Goal: Information Seeking & Learning: Learn about a topic

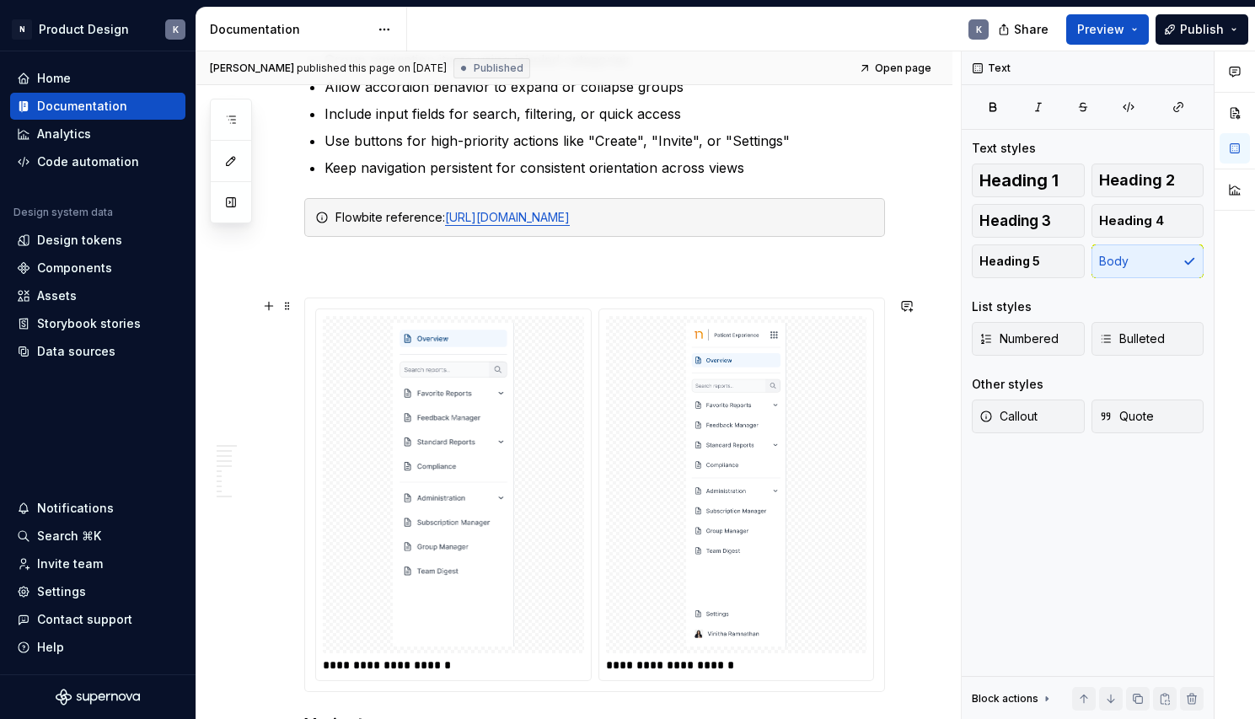
scroll to position [1096, 0]
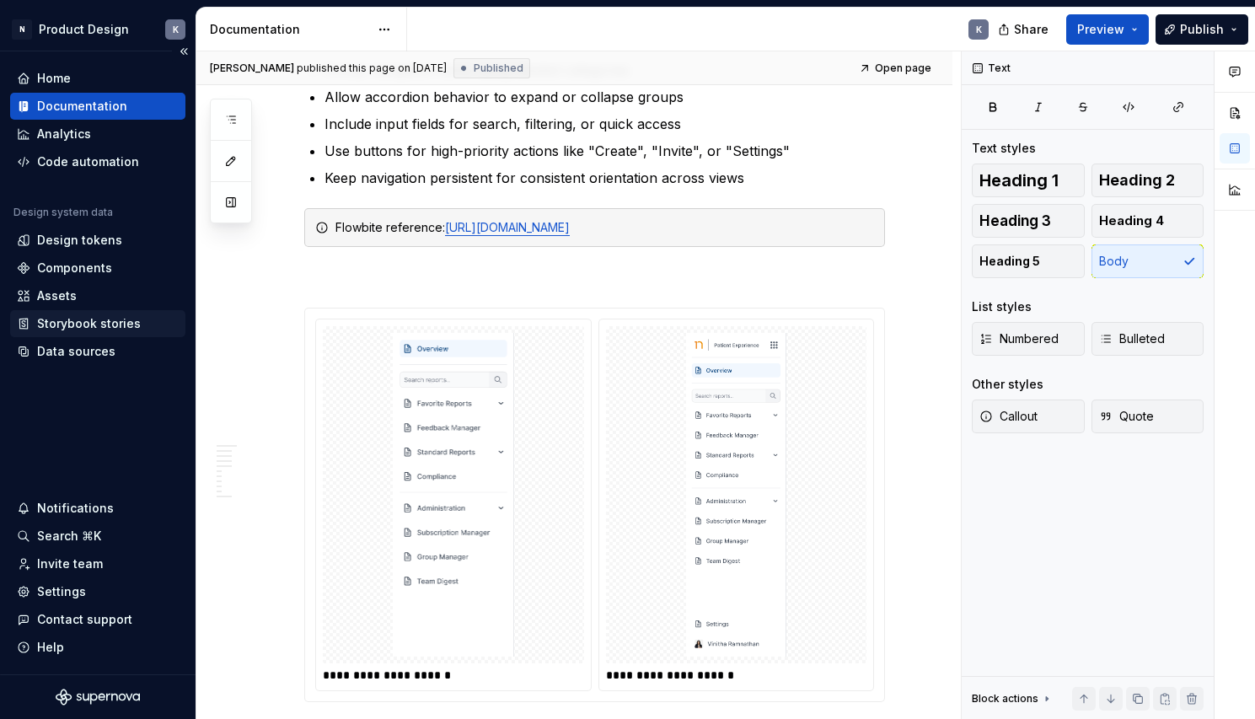
click at [95, 324] on div "Storybook stories" at bounding box center [89, 323] width 104 height 17
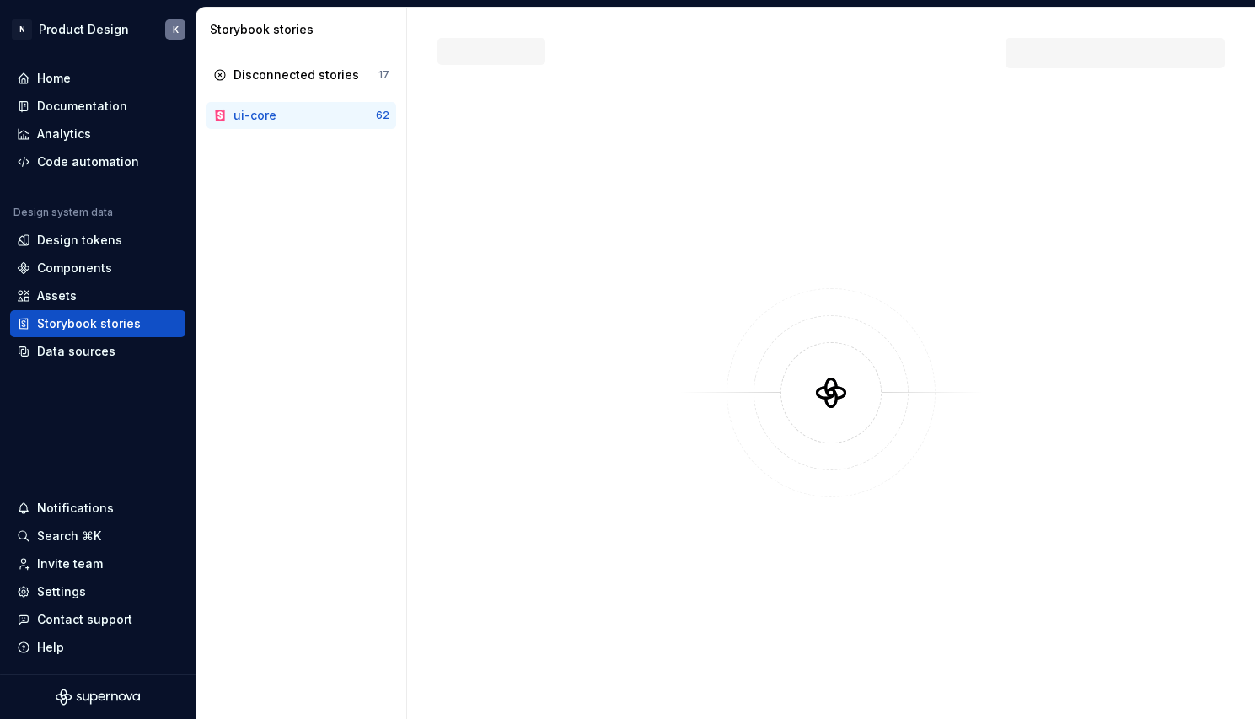
click at [299, 118] on div "ui-core" at bounding box center [304, 115] width 142 height 17
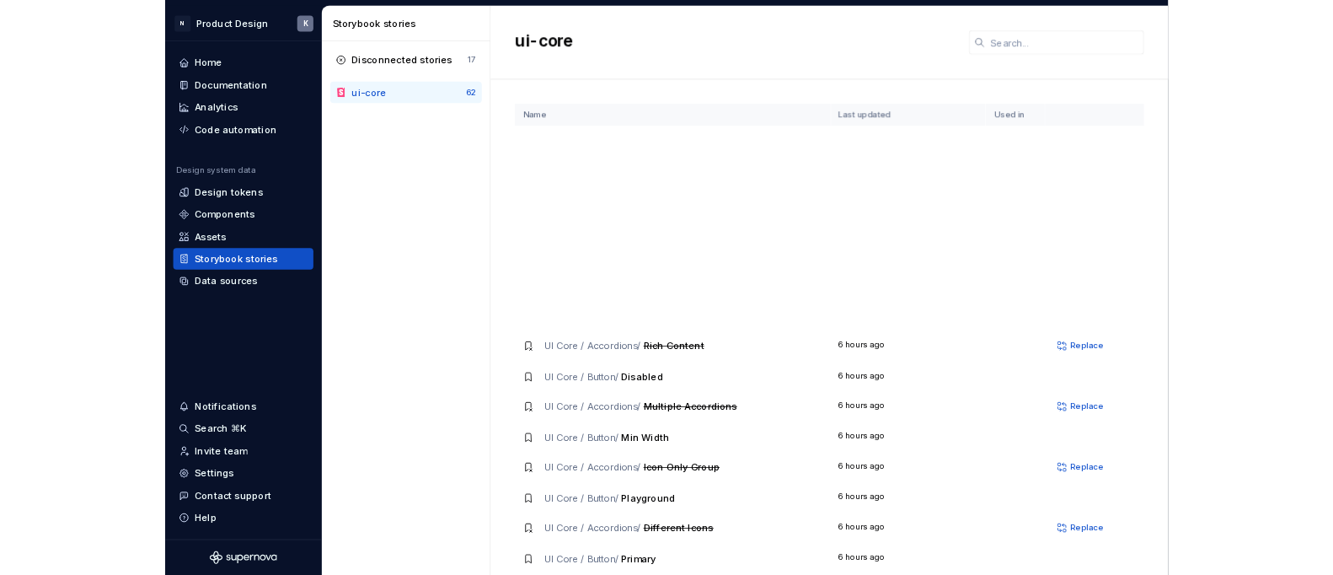
scroll to position [683, 0]
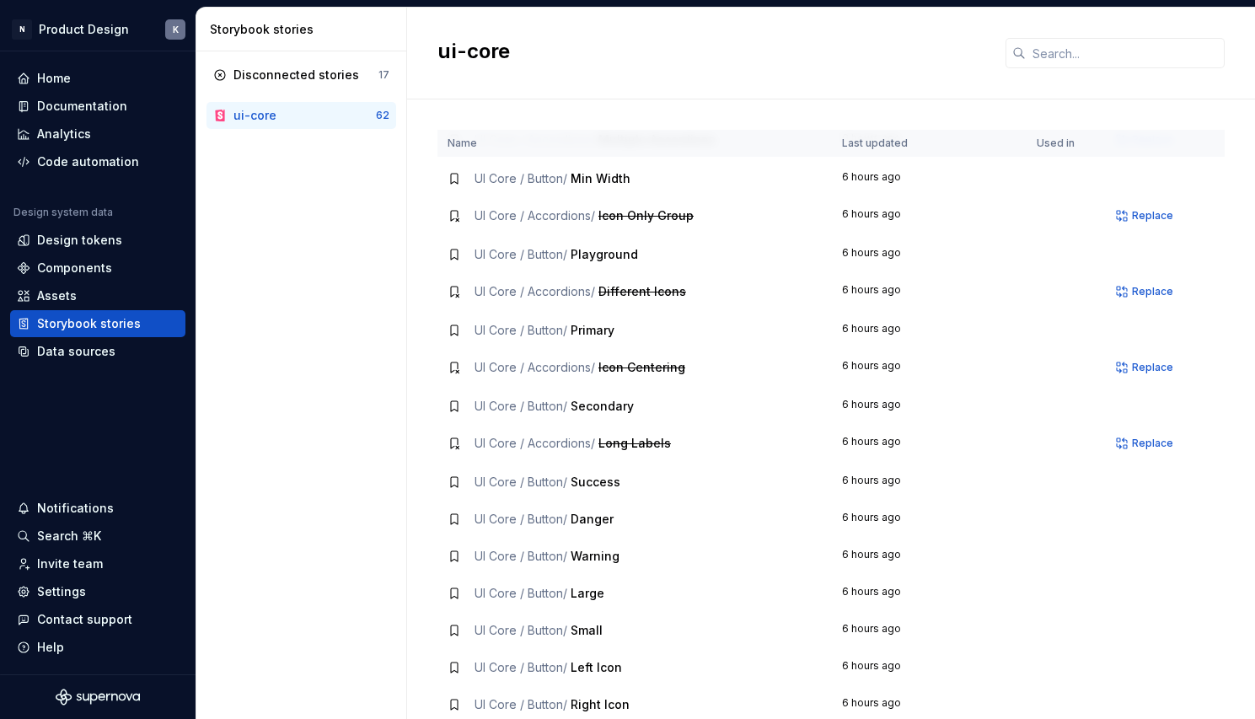
click at [242, 118] on div "ui-core" at bounding box center [254, 115] width 43 height 17
click at [104, 351] on div "Data sources" at bounding box center [76, 351] width 78 height 17
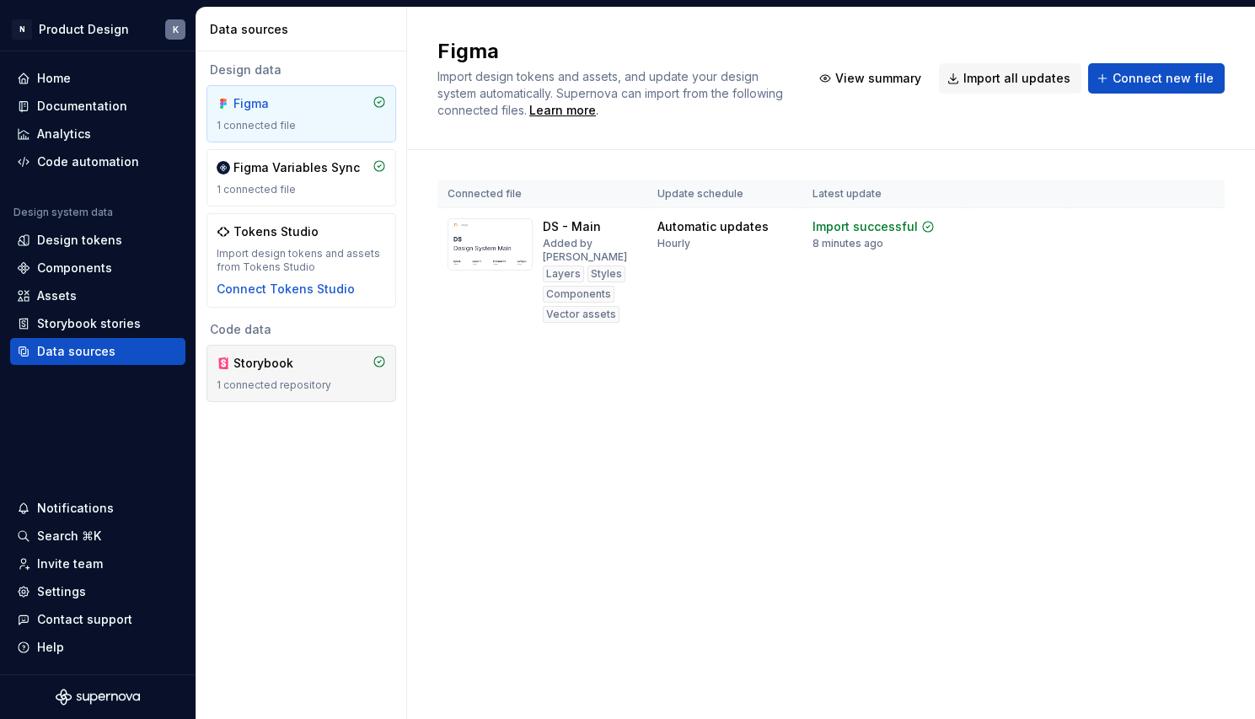
click at [255, 364] on div "Storybook" at bounding box center [273, 363] width 81 height 17
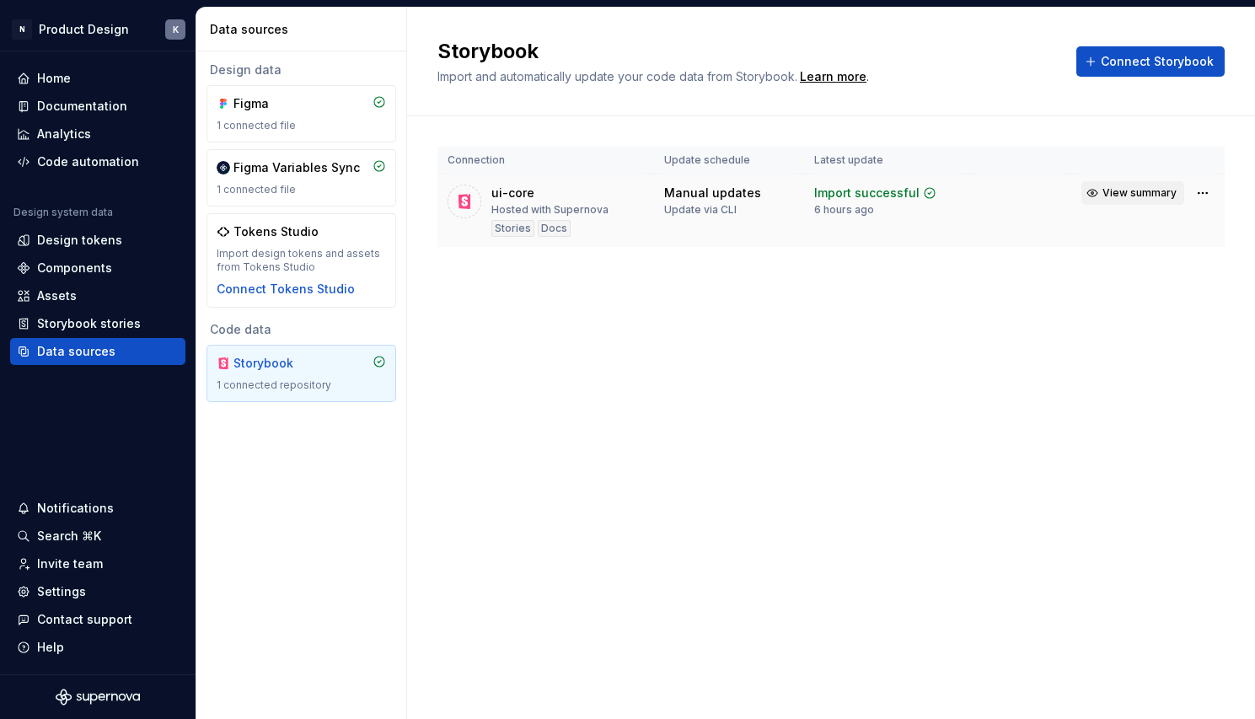
click at [1138, 199] on span "View summary" at bounding box center [1139, 192] width 74 height 13
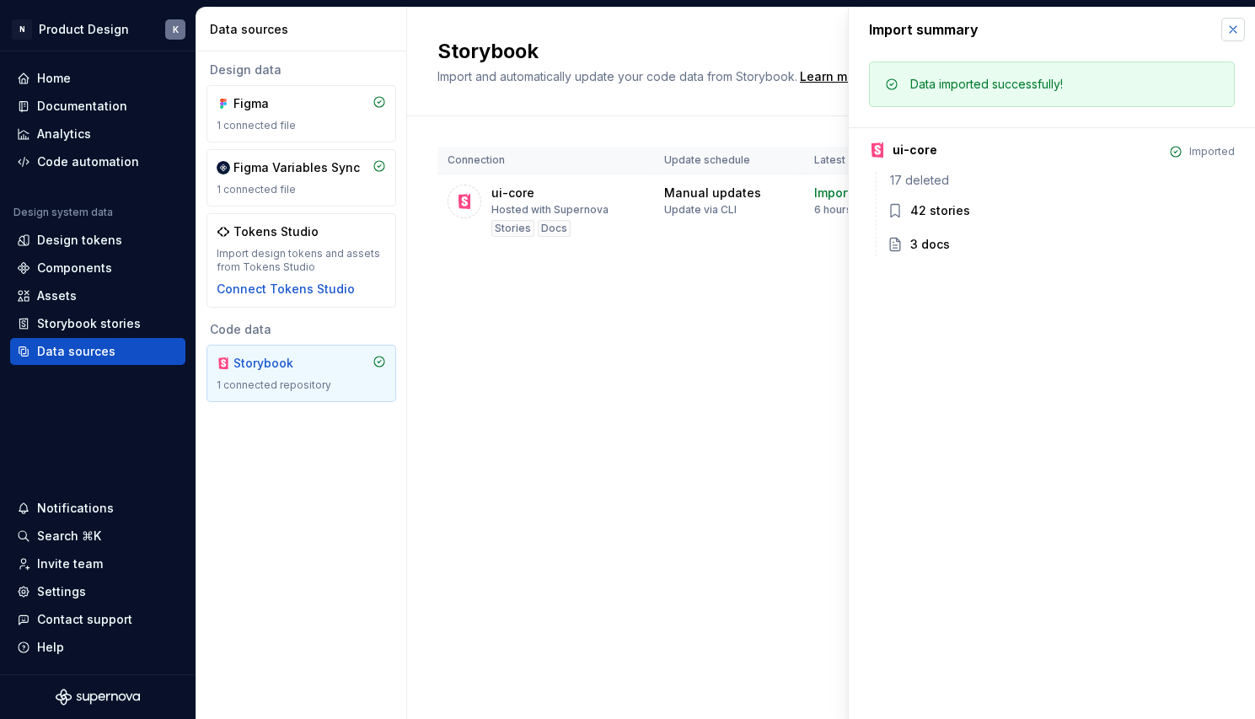
click at [1231, 24] on button "button" at bounding box center [1233, 30] width 24 height 24
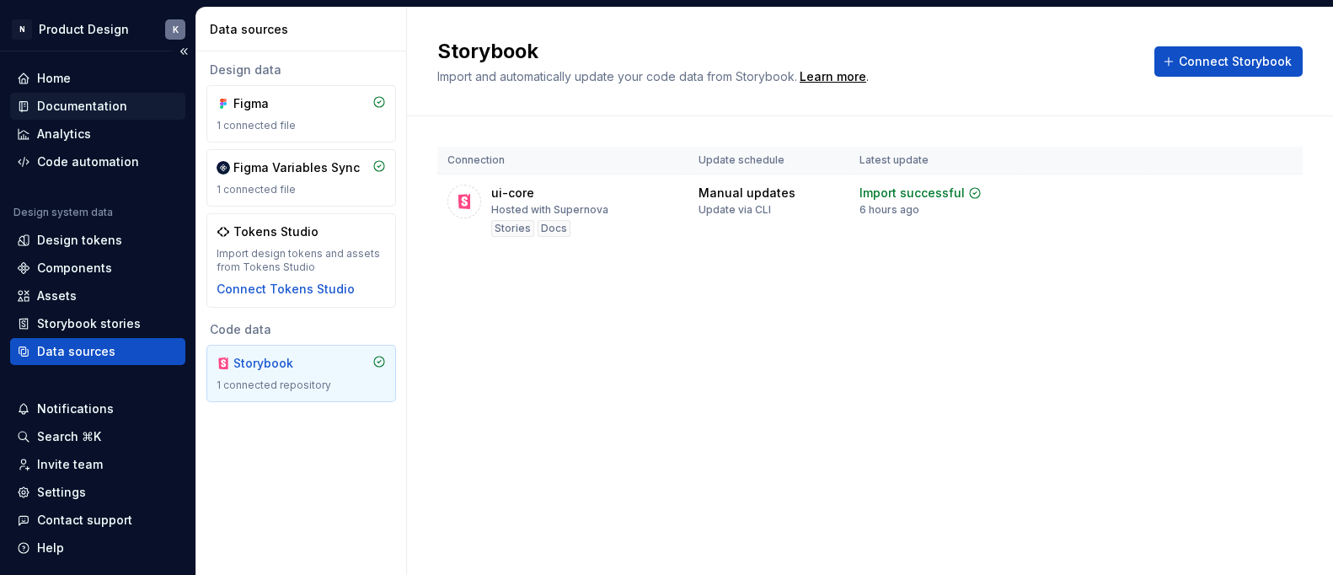
click at [108, 101] on div "Documentation" at bounding box center [82, 106] width 90 height 17
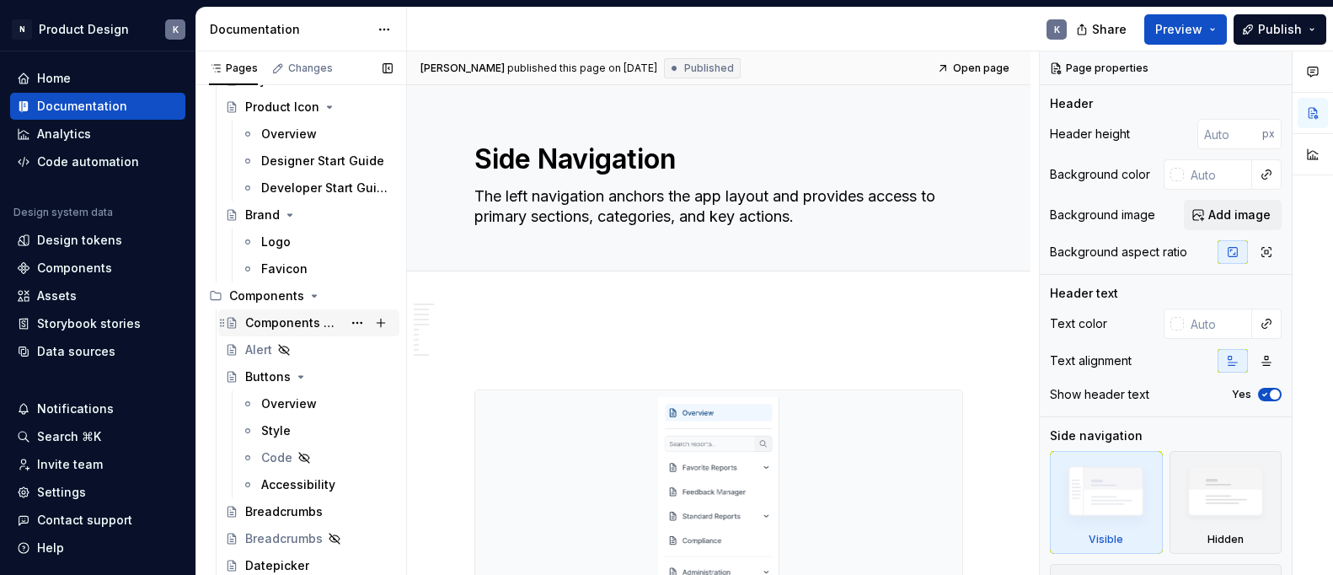
scroll to position [601, 0]
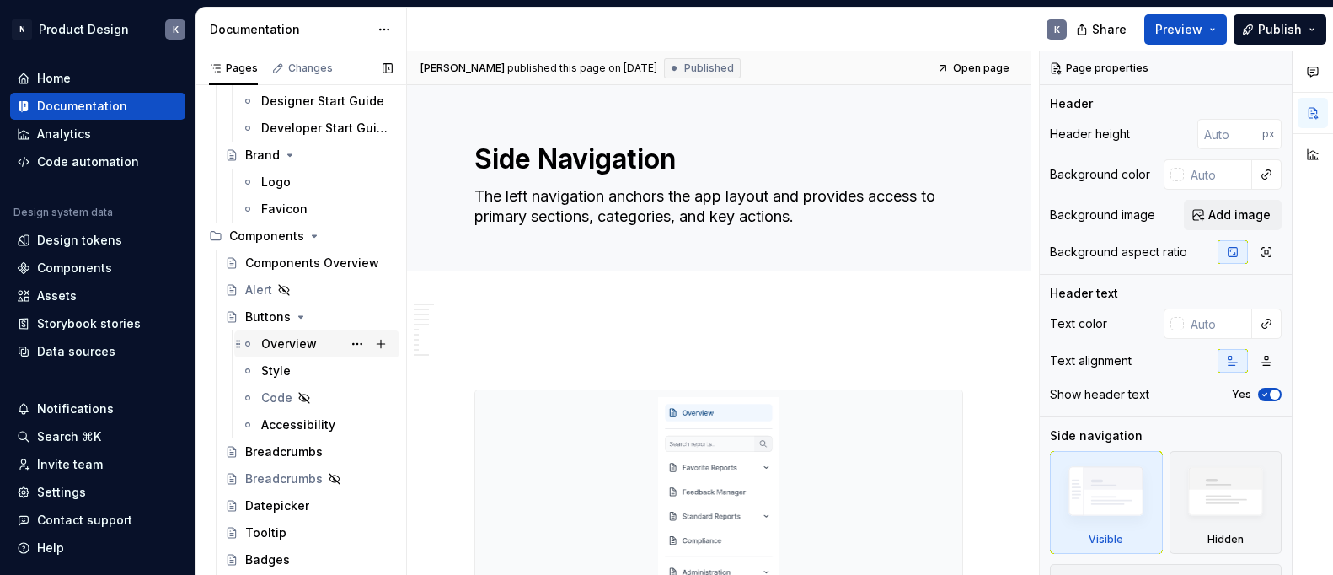
type textarea "*"
